Goal: Task Accomplishment & Management: Complete application form

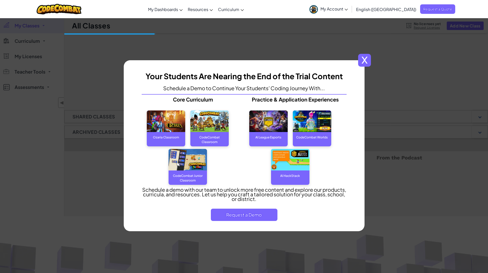
click at [367, 56] on span "x" at bounding box center [364, 60] width 13 height 13
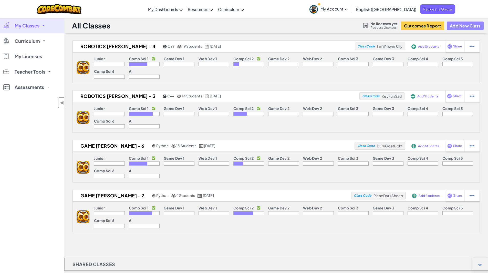
click at [463, 27] on button "Add New Class" at bounding box center [465, 26] width 37 height 8
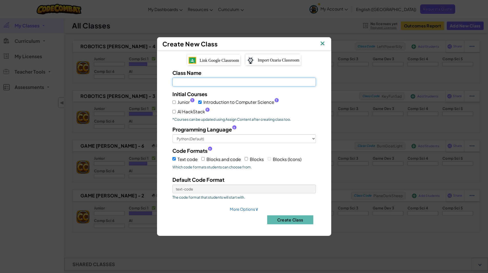
click at [178, 81] on input "Class Name Field is required" at bounding box center [245, 82] width 144 height 9
type input "R"
type input "extra"
click at [180, 101] on span "Junior ?" at bounding box center [186, 101] width 17 height 7
click at [176, 101] on input "Junior ?" at bounding box center [174, 102] width 3 height 3
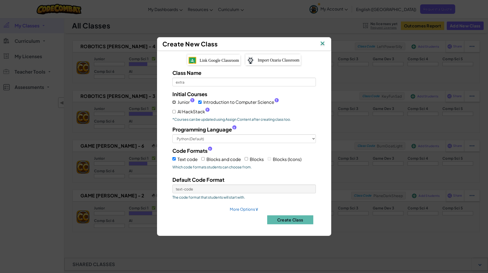
checkbox input "true"
click at [186, 112] on span "AI HackStack ?" at bounding box center [194, 111] width 32 height 7
click at [176, 112] on input "AI HackStack ?" at bounding box center [174, 111] width 3 height 3
checkbox input "true"
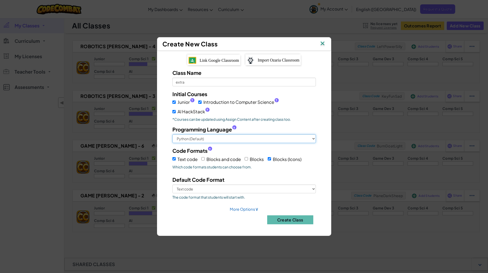
click at [194, 139] on select "Python (Default) JavaScript C++ [GEOGRAPHIC_DATA] (Experimental)" at bounding box center [245, 138] width 144 height 9
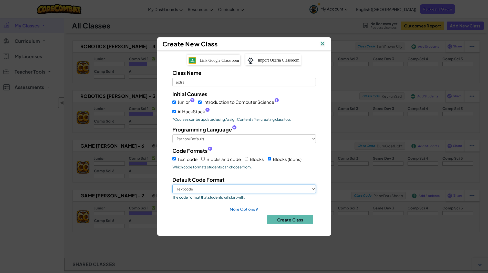
click at [227, 191] on select "Text code Blocks (Icons)" at bounding box center [245, 189] width 144 height 9
select select "blocks-icons"
click at [173, 185] on select "Text code Blocks (Icons)" at bounding box center [245, 189] width 144 height 9
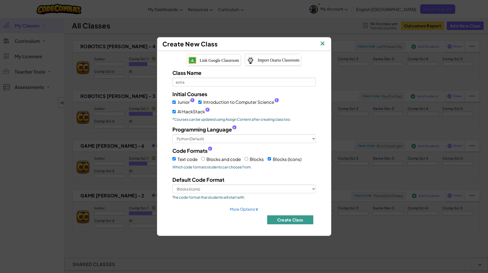
click at [285, 220] on button "Create Class" at bounding box center [290, 219] width 46 height 9
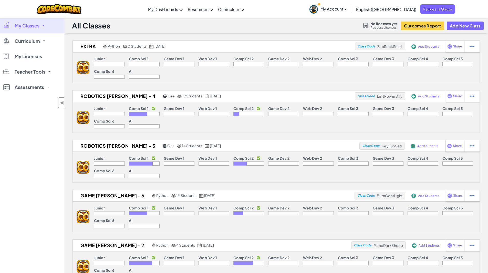
click at [268, 69] on div "Junior Comp Sci 1 Game Dev 1 Web Dev 1 Comp Sci 2 Game Dev 2 Web Dev 2 Comp Sci…" at bounding box center [284, 68] width 390 height 30
drag, startPoint x: 378, startPoint y: 46, endPoint x: 405, endPoint y: 49, distance: 27.4
click at [405, 49] on div "Class Code ZapRockSmall" at bounding box center [380, 47] width 50 height 8
click at [414, 47] on img at bounding box center [414, 46] width 5 height 5
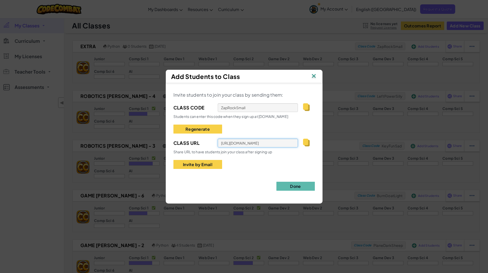
click at [240, 143] on input "[URL][DOMAIN_NAME]" at bounding box center [258, 143] width 81 height 9
click at [307, 143] on img at bounding box center [306, 143] width 6 height 8
